Goal: Transaction & Acquisition: Purchase product/service

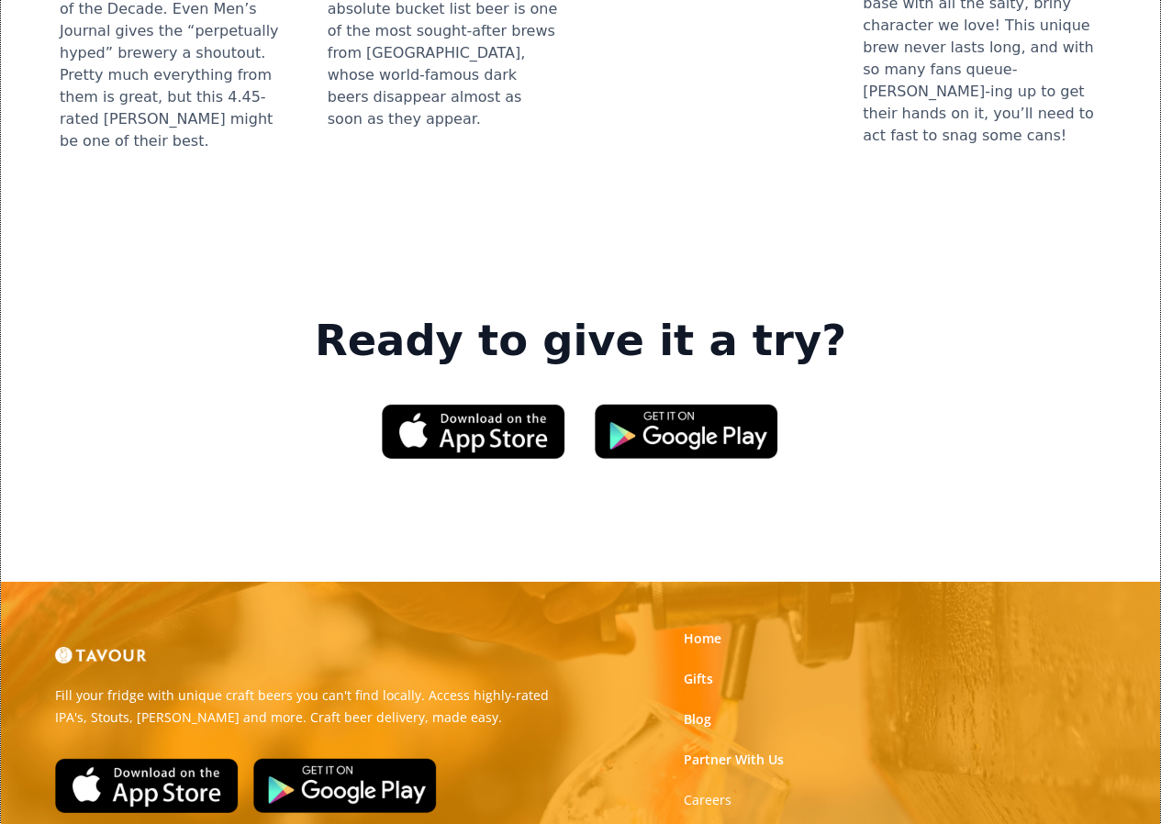
scroll to position [2570, 0]
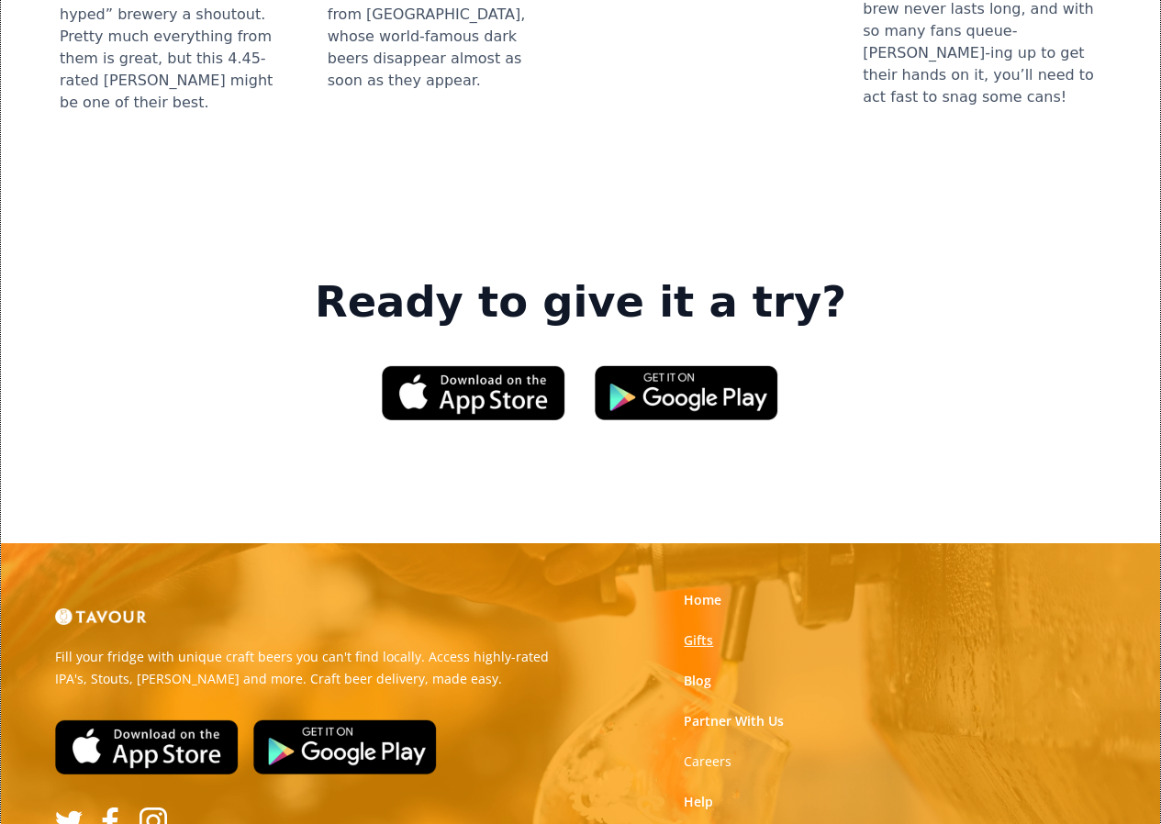
click at [706, 632] on link "Gifts" at bounding box center [698, 641] width 29 height 18
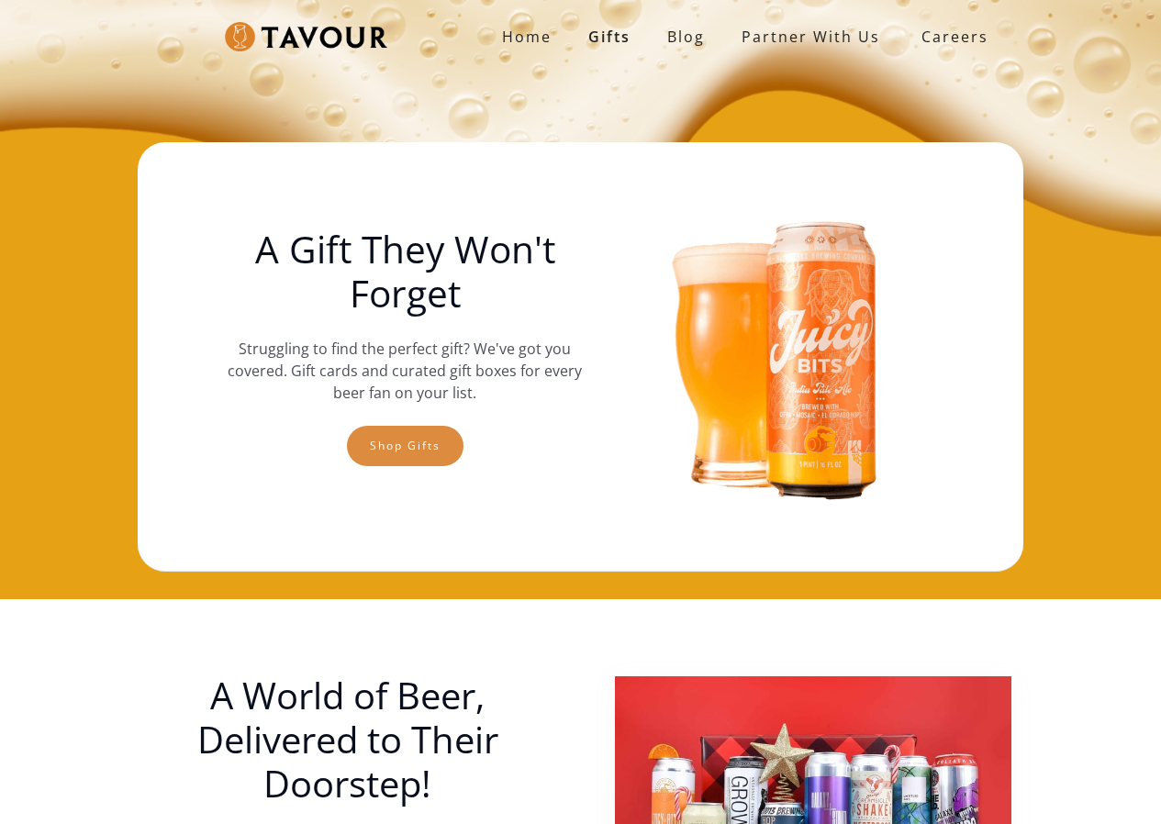
click at [453, 435] on link "Shop gifts" at bounding box center [405, 446] width 117 height 40
click at [439, 437] on link "Shop gifts" at bounding box center [405, 446] width 117 height 40
click at [420, 456] on link "Shop gifts" at bounding box center [405, 446] width 117 height 40
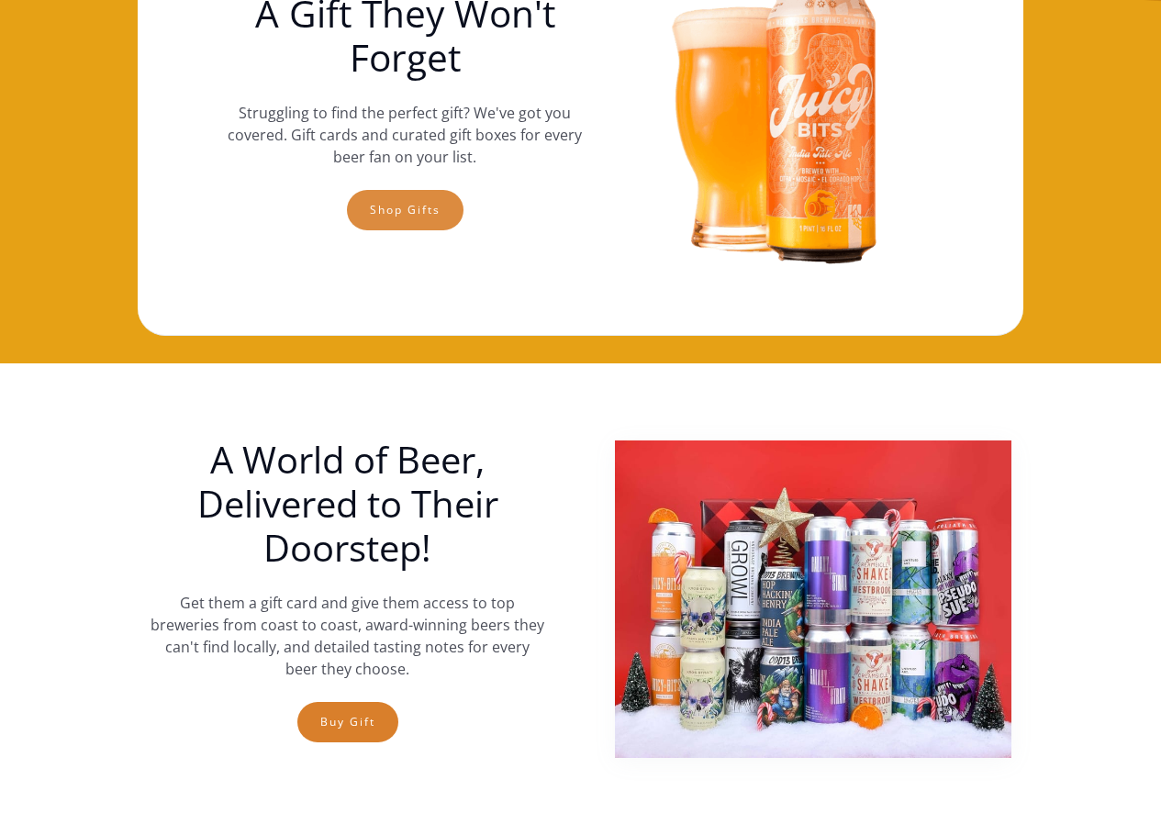
scroll to position [144, 0]
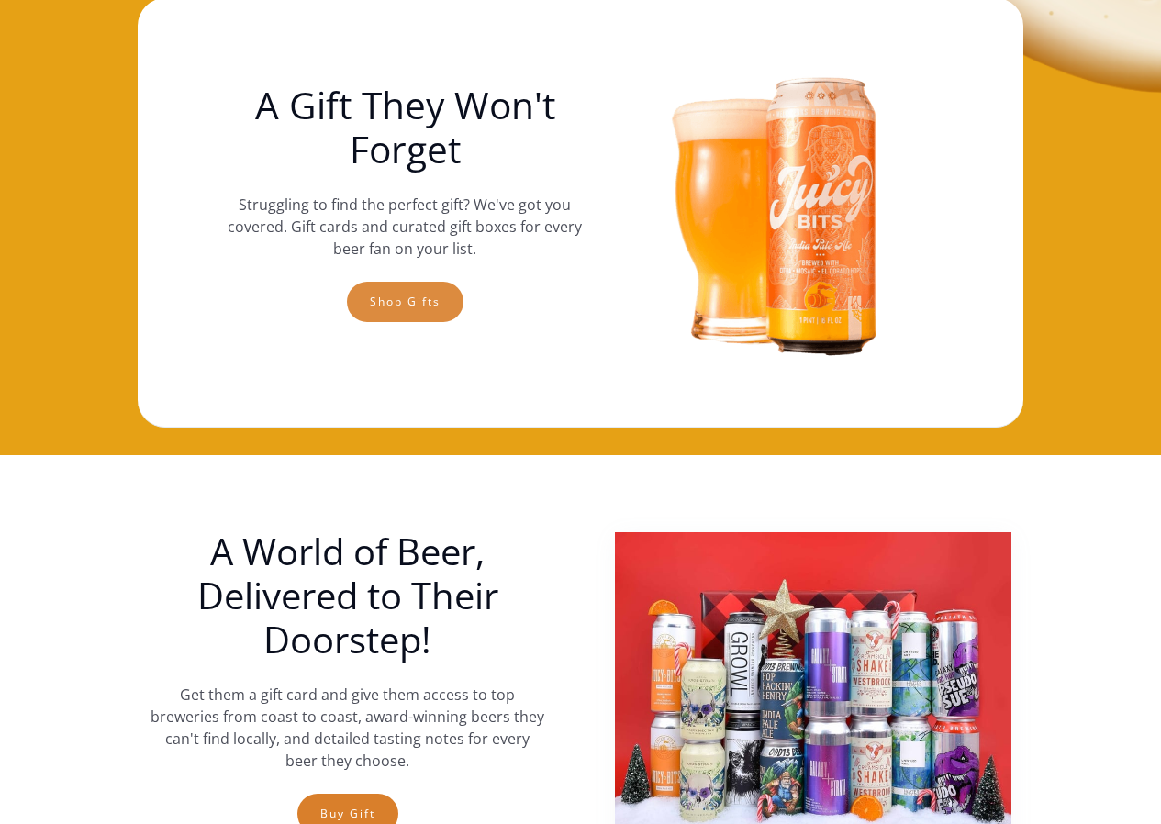
click at [431, 304] on link "Shop gifts" at bounding box center [405, 302] width 117 height 40
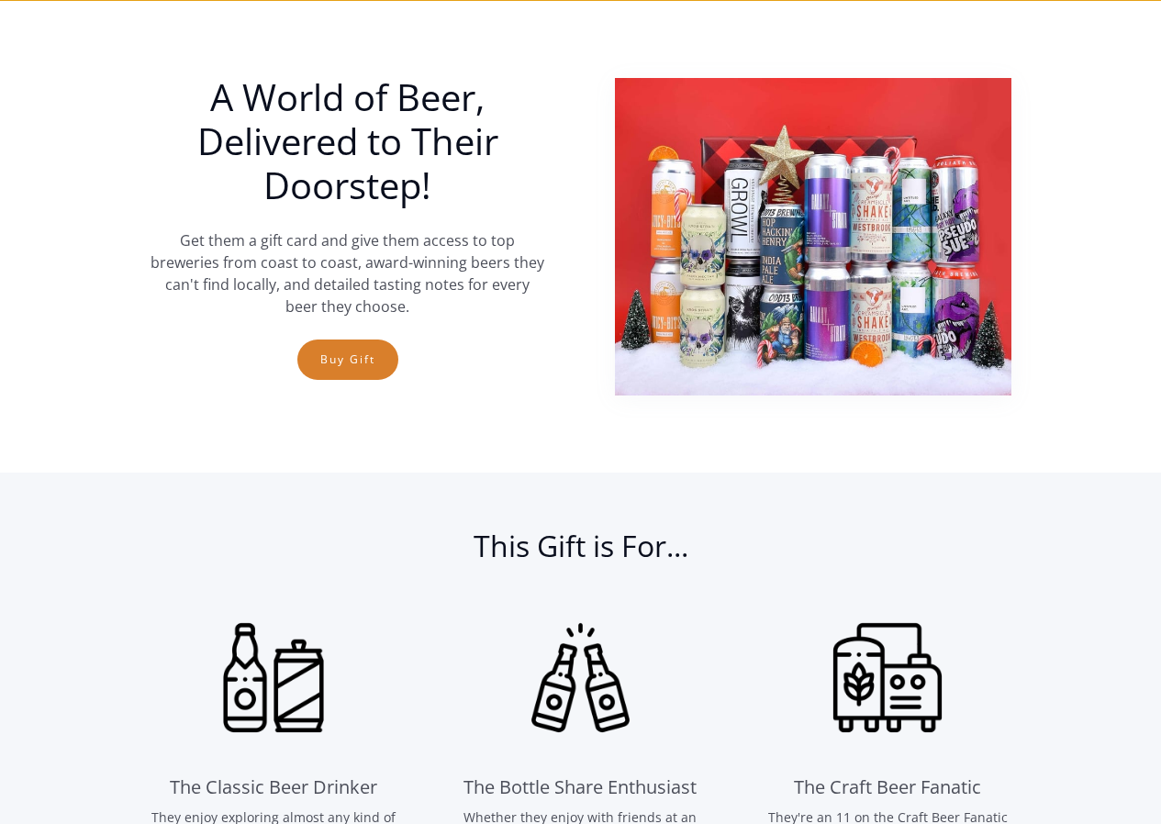
scroll to position [603, 0]
